Goal: Transaction & Acquisition: Book appointment/travel/reservation

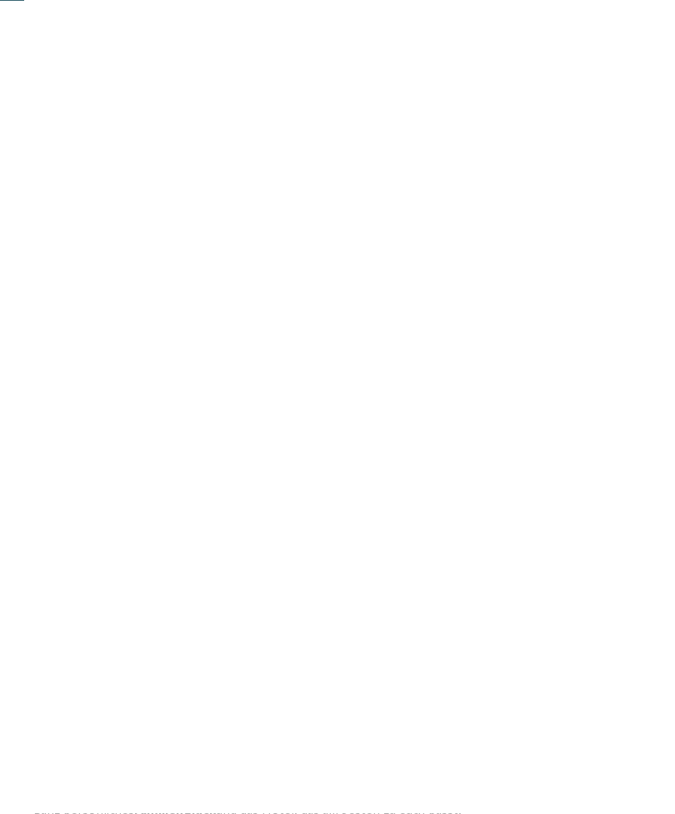
scroll to position [223, 0]
click at [132, 463] on span "Familienhotels" at bounding box center [104, 454] width 92 height 17
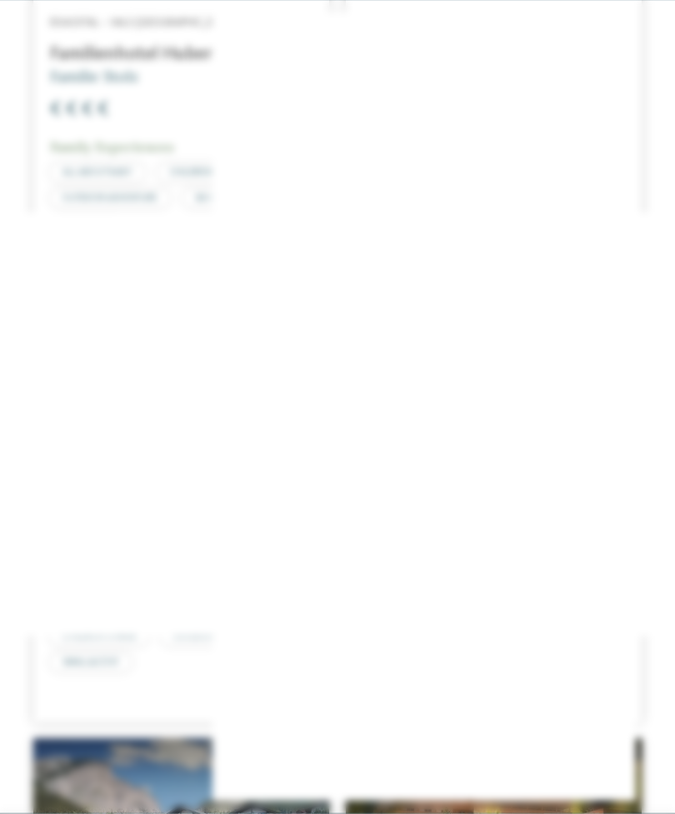
scroll to position [4175, 0]
click at [646, 235] on icon at bounding box center [642, 249] width 36 height 29
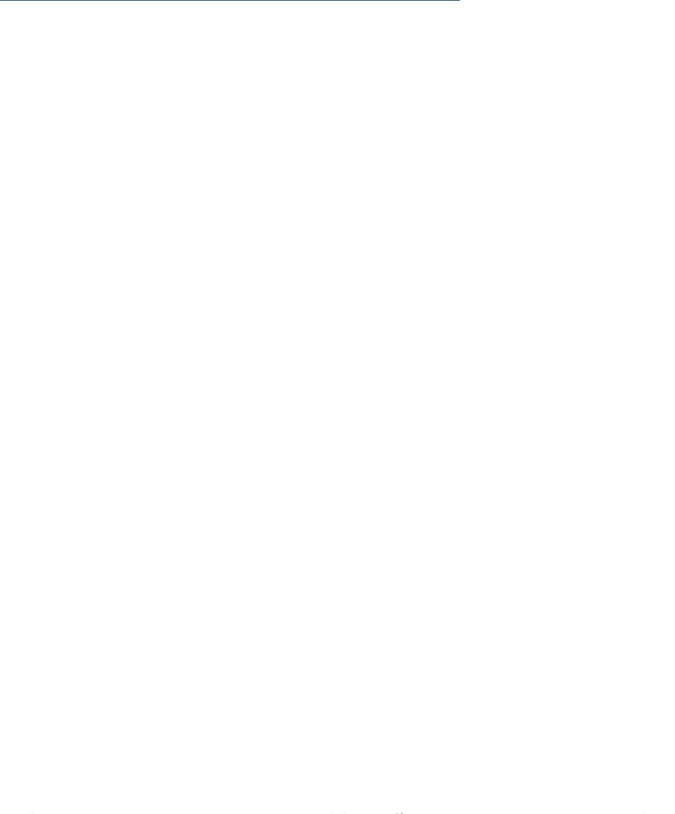
scroll to position [4778, 0]
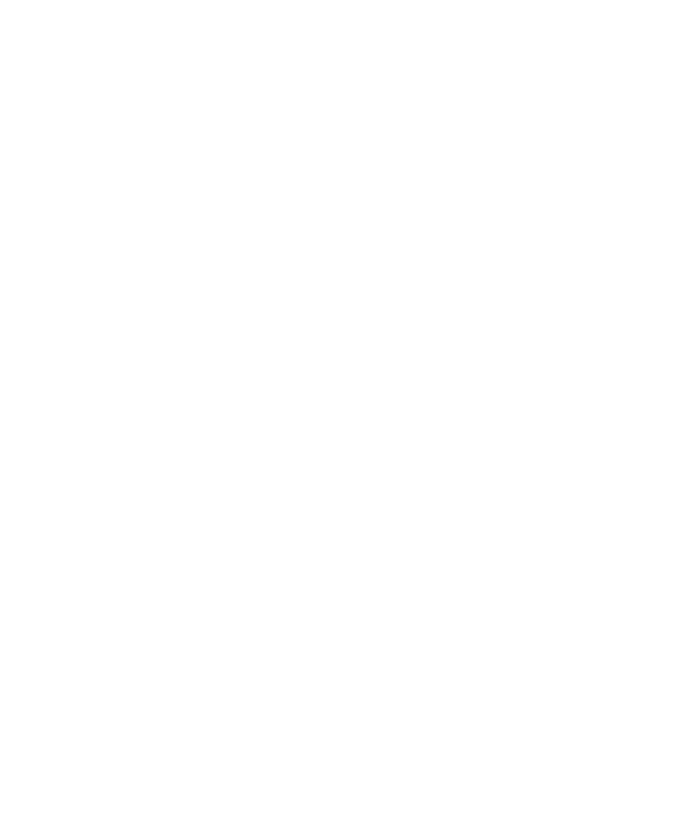
click at [482, 150] on div at bounding box center [494, 218] width 296 height 167
click at [97, 186] on div at bounding box center [181, 221] width 296 height 167
click at [121, 138] on div at bounding box center [181, 221] width 296 height 167
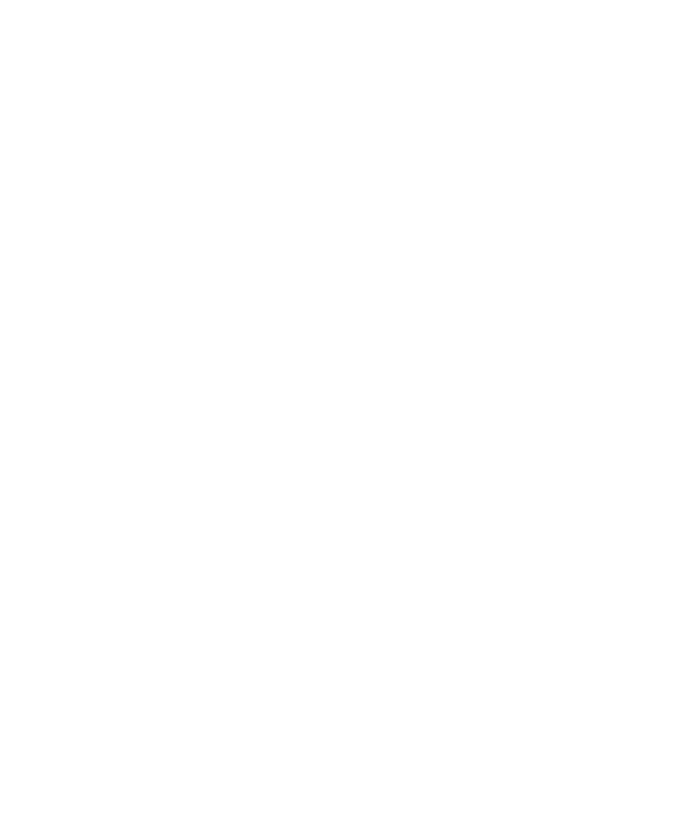
click at [625, 20] on img at bounding box center [632, 34] width 83 height 42
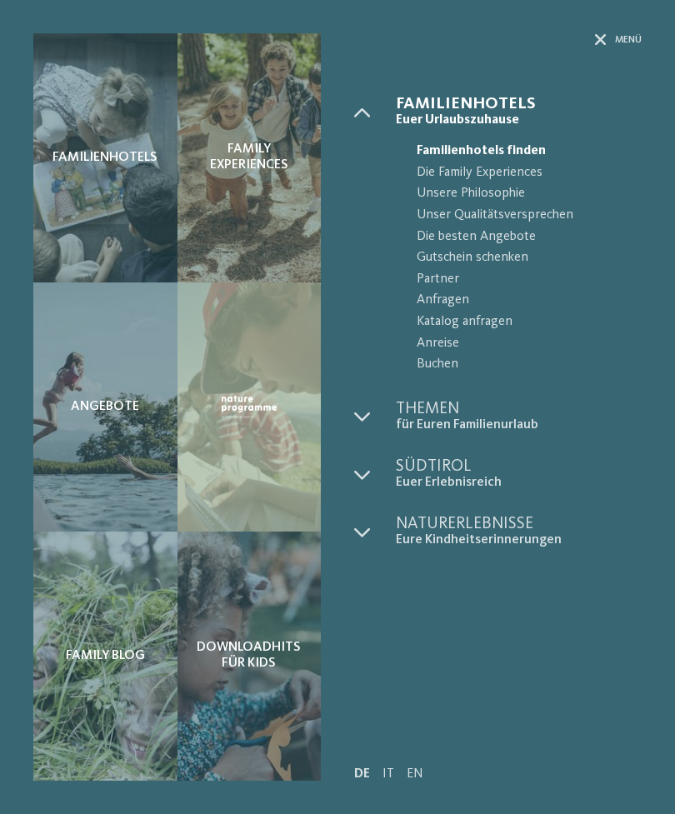
click at [601, 37] on icon at bounding box center [601, 40] width 12 height 12
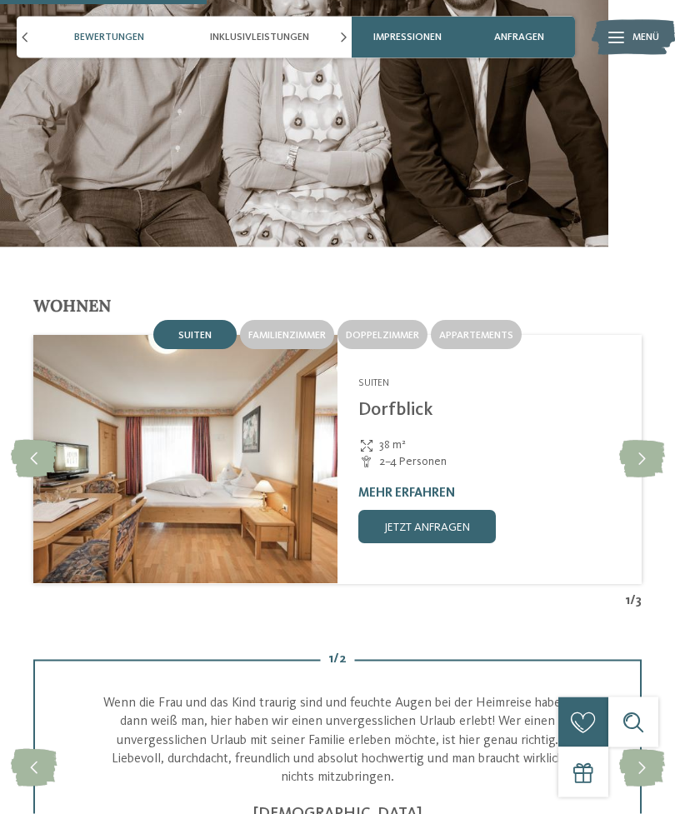
scroll to position [1686, 0]
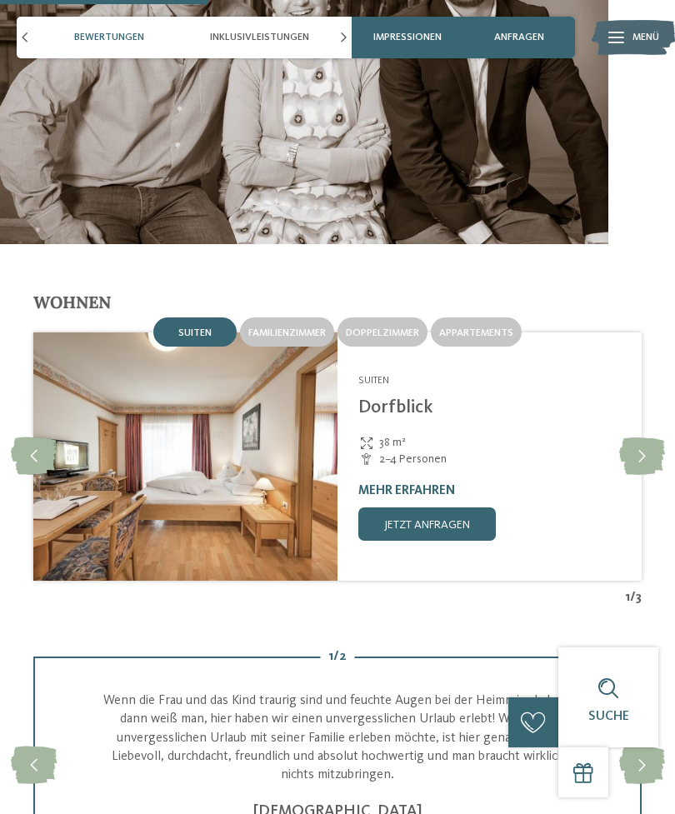
click at [642, 437] on icon at bounding box center [642, 455] width 46 height 37
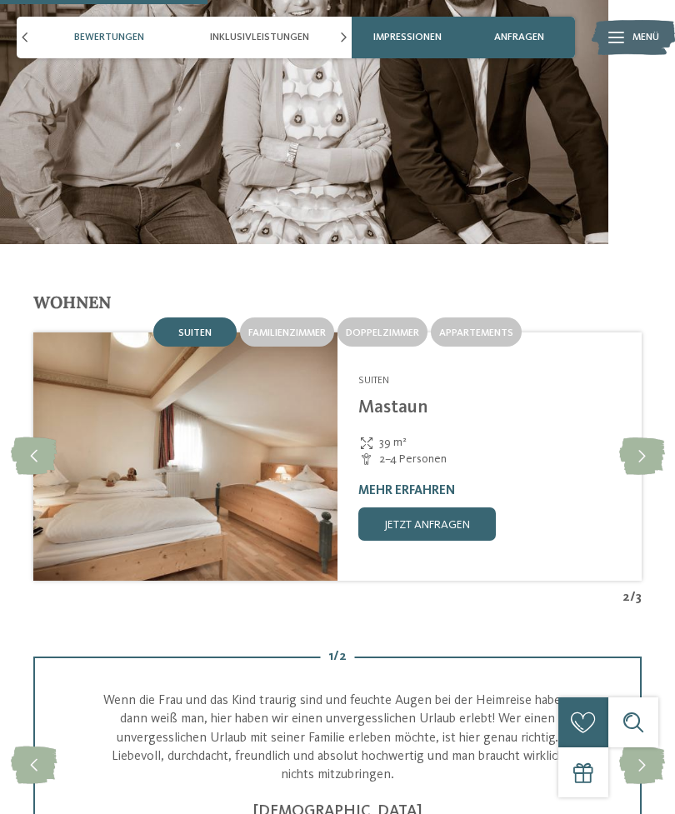
click at [638, 437] on icon at bounding box center [642, 455] width 46 height 37
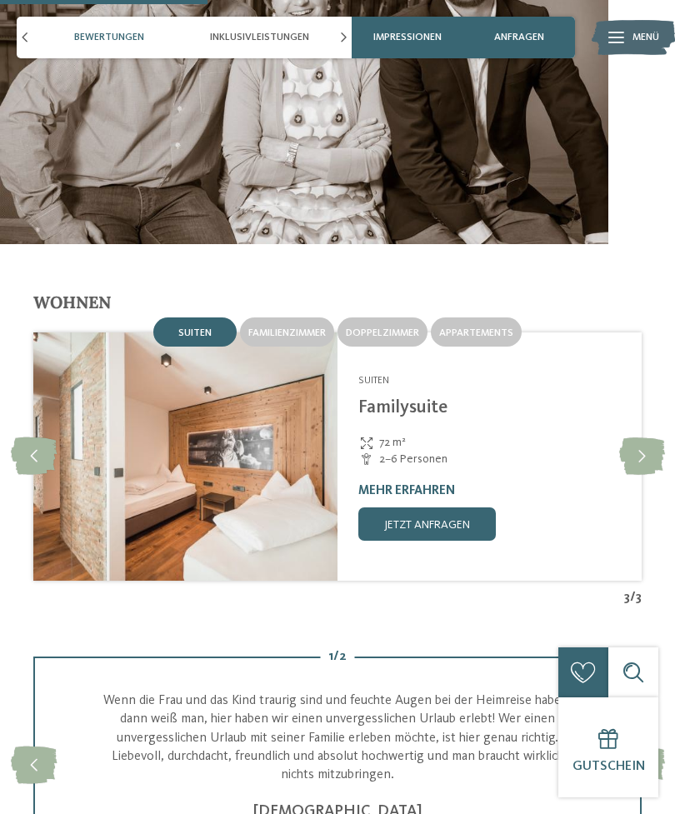
click at [639, 437] on icon at bounding box center [642, 455] width 46 height 37
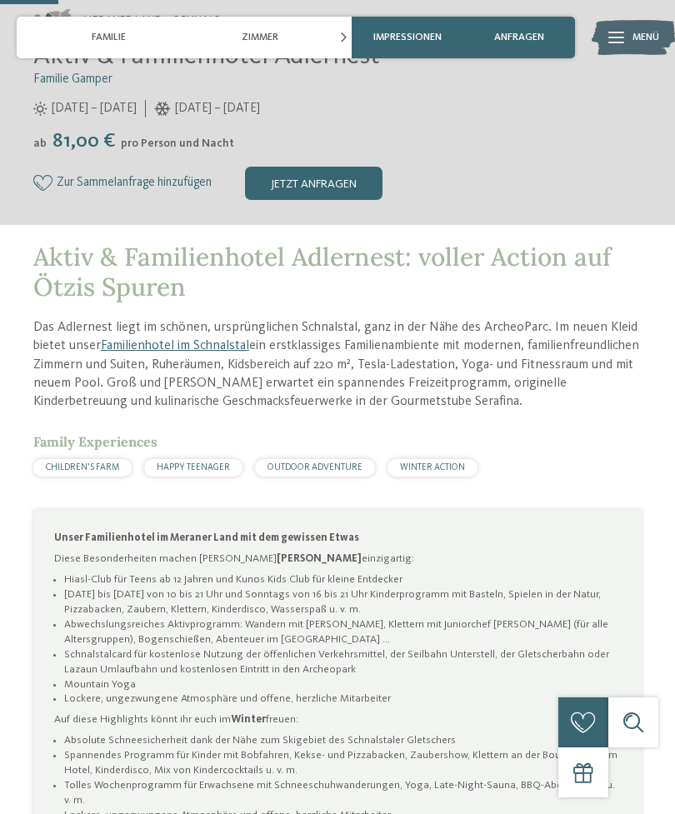
scroll to position [475, 0]
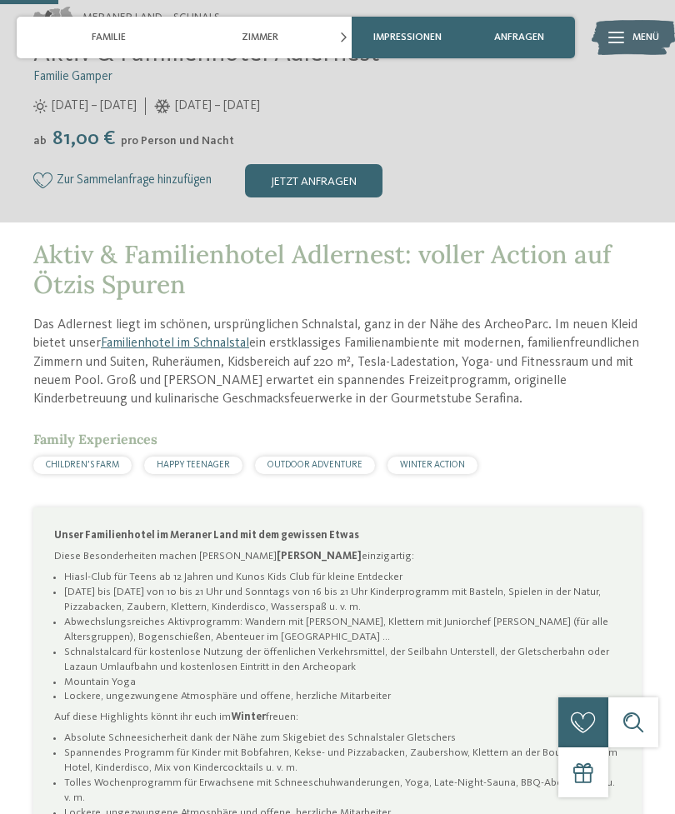
click at [342, 34] on icon at bounding box center [344, 37] width 6 height 10
click at [346, 39] on icon at bounding box center [344, 37] width 6 height 10
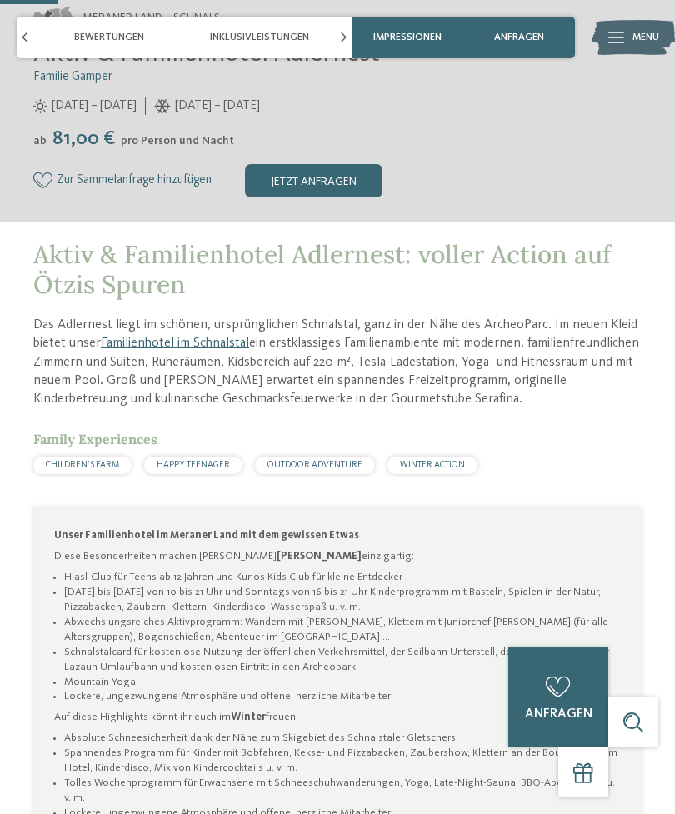
click at [352, 36] on div "Impressionen" at bounding box center [408, 38] width 112 height 42
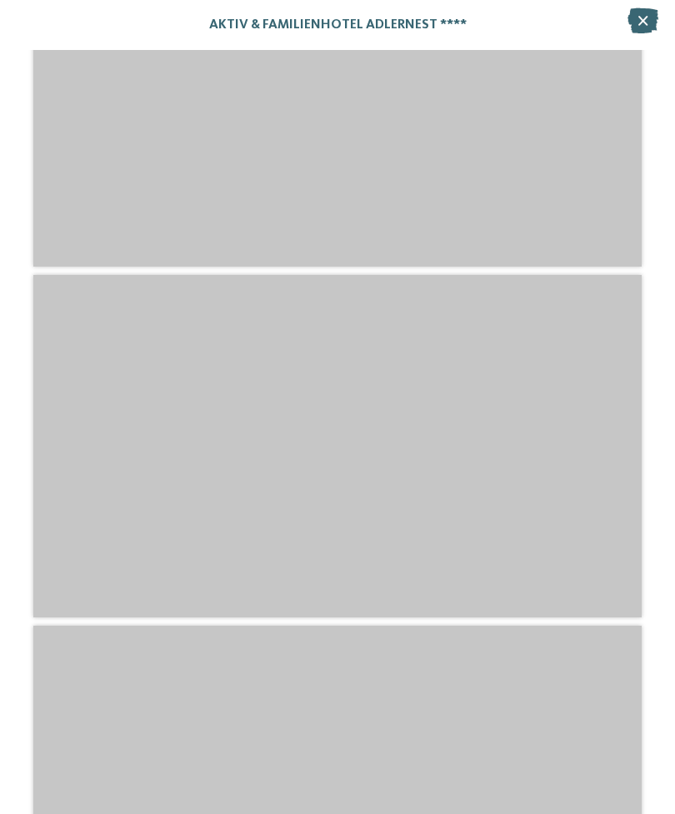
scroll to position [3458, 0]
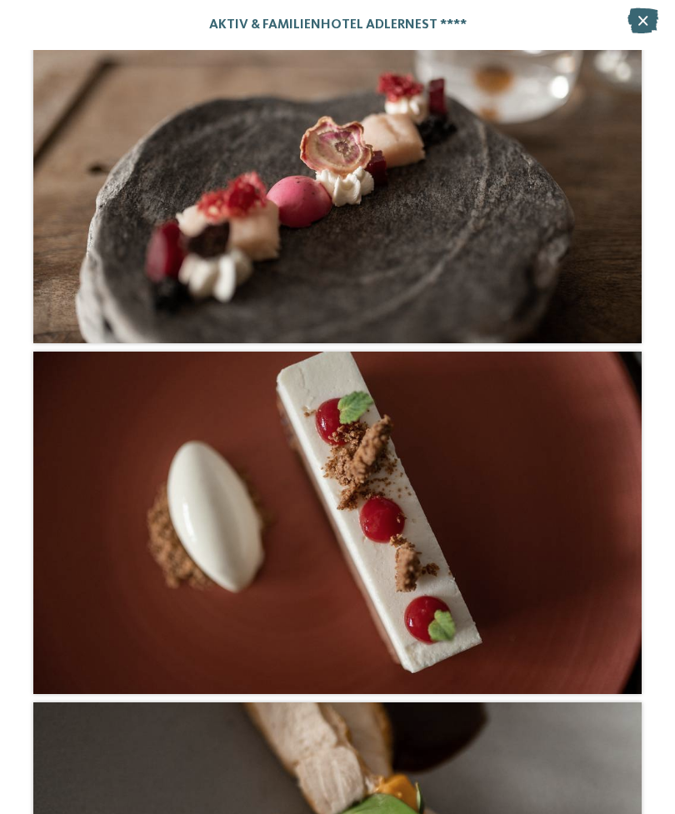
click at [650, 22] on icon at bounding box center [642, 20] width 31 height 25
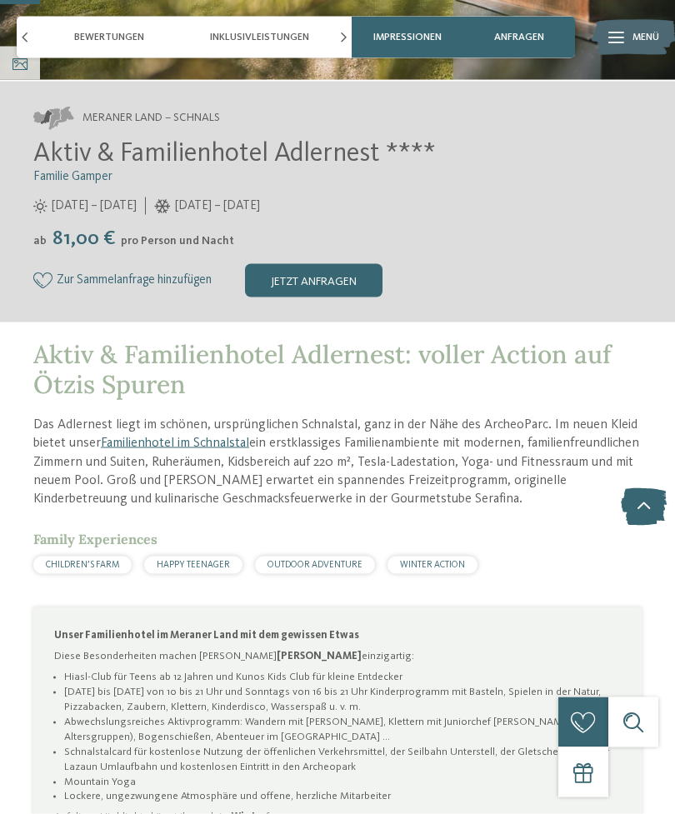
scroll to position [0, 0]
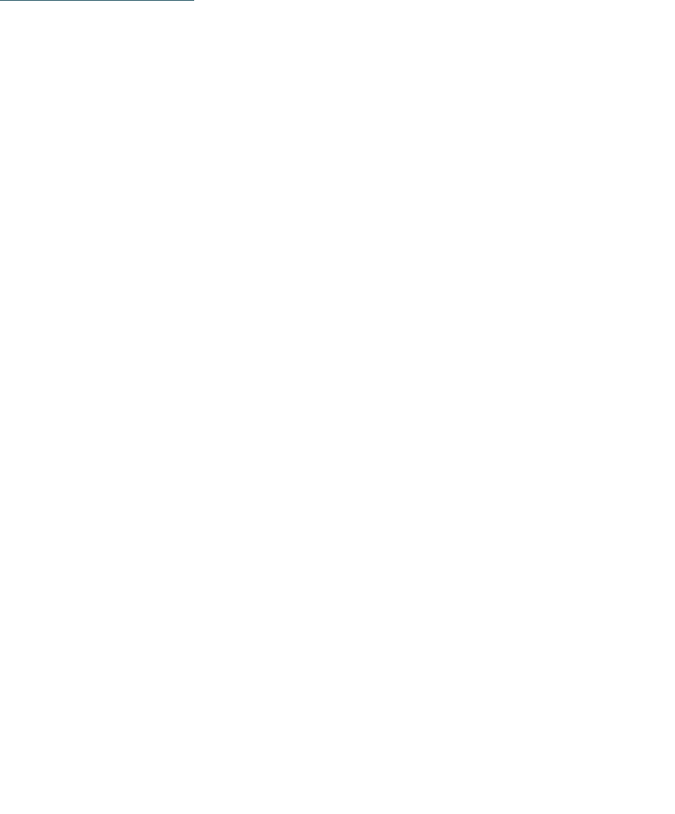
scroll to position [1610, 0]
click at [644, 371] on icon at bounding box center [642, 384] width 46 height 37
click at [641, 368] on icon at bounding box center [642, 384] width 46 height 37
click at [642, 370] on icon at bounding box center [642, 384] width 46 height 37
click at [642, 372] on icon at bounding box center [642, 384] width 46 height 37
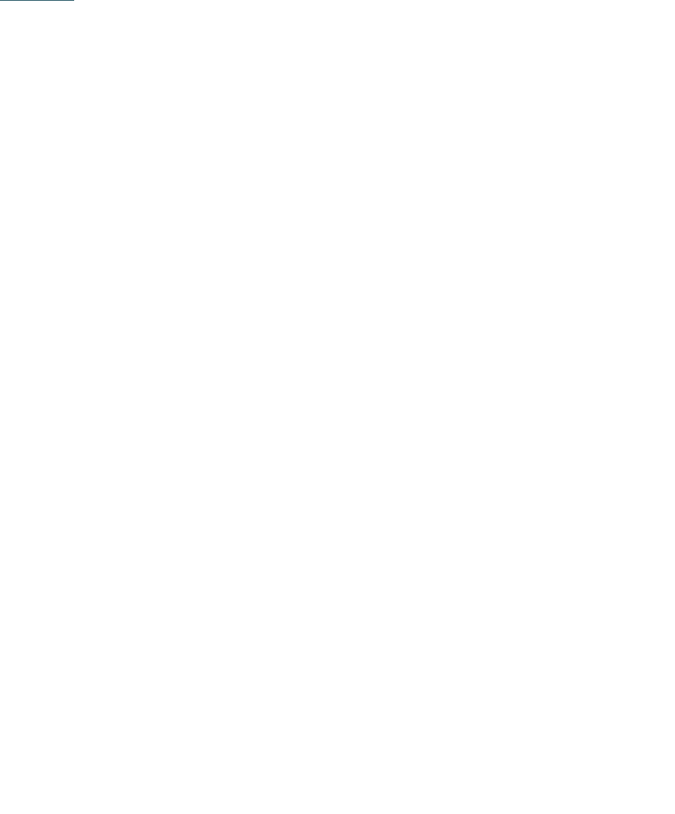
scroll to position [615, 0]
click at [335, 28] on div at bounding box center [343, 38] width 17 height 42
click at [344, 34] on icon at bounding box center [344, 37] width 6 height 10
click at [345, 37] on icon at bounding box center [344, 37] width 6 height 10
click at [346, 34] on icon at bounding box center [344, 37] width 6 height 10
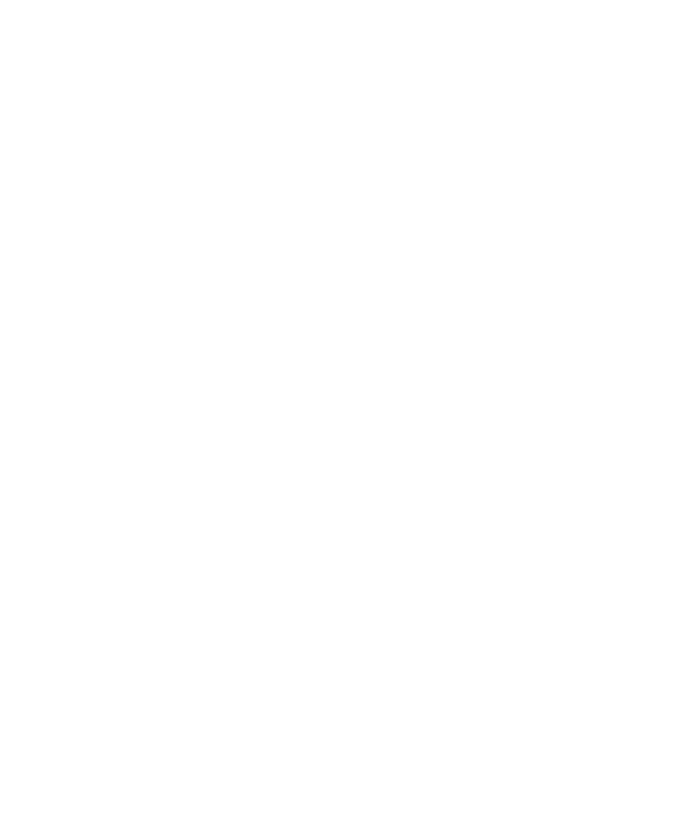
click at [33, 35] on div "Lage" at bounding box center [108, 38] width 151 height 42
click at [368, 458] on img at bounding box center [338, 466] width 192 height 143
click at [363, 410] on span "Wellness" at bounding box center [337, 415] width 57 height 14
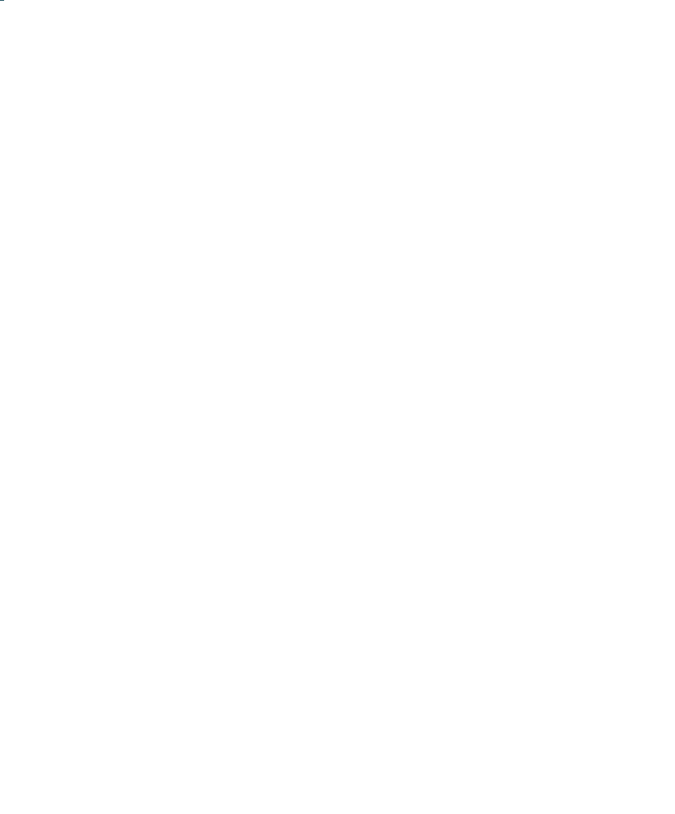
scroll to position [0, 0]
click at [42, 108] on icon at bounding box center [37, 108] width 41 height 33
